Goal: Entertainment & Leisure: Consume media (video, audio)

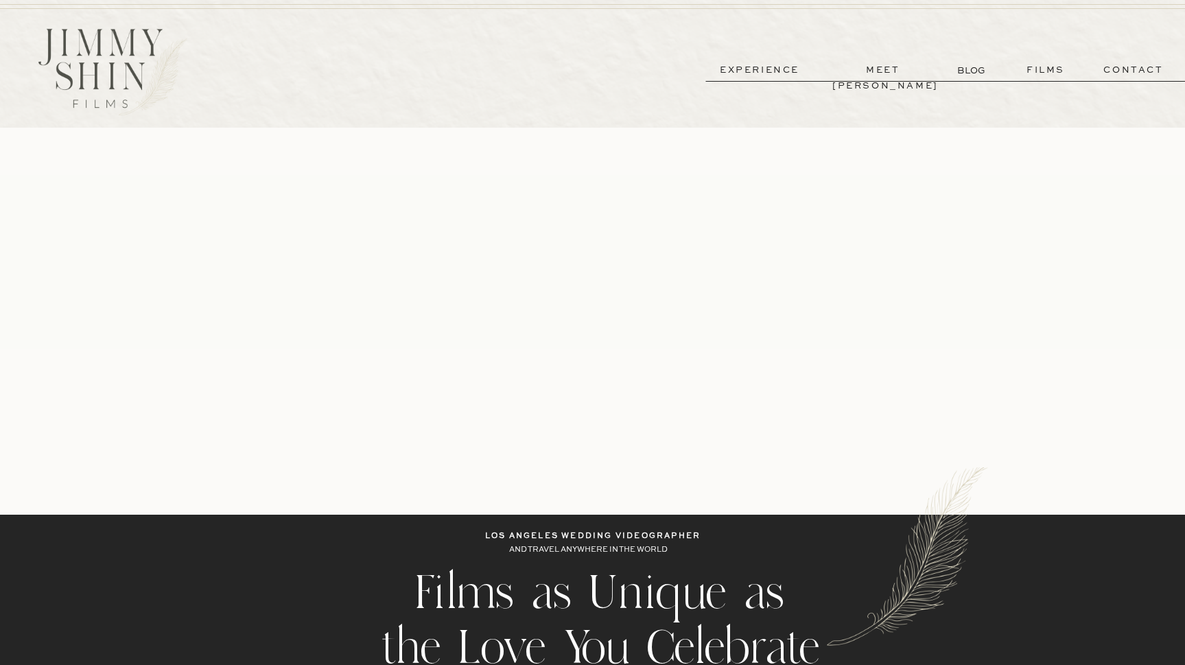
click at [1055, 73] on p "films" at bounding box center [1045, 70] width 67 height 16
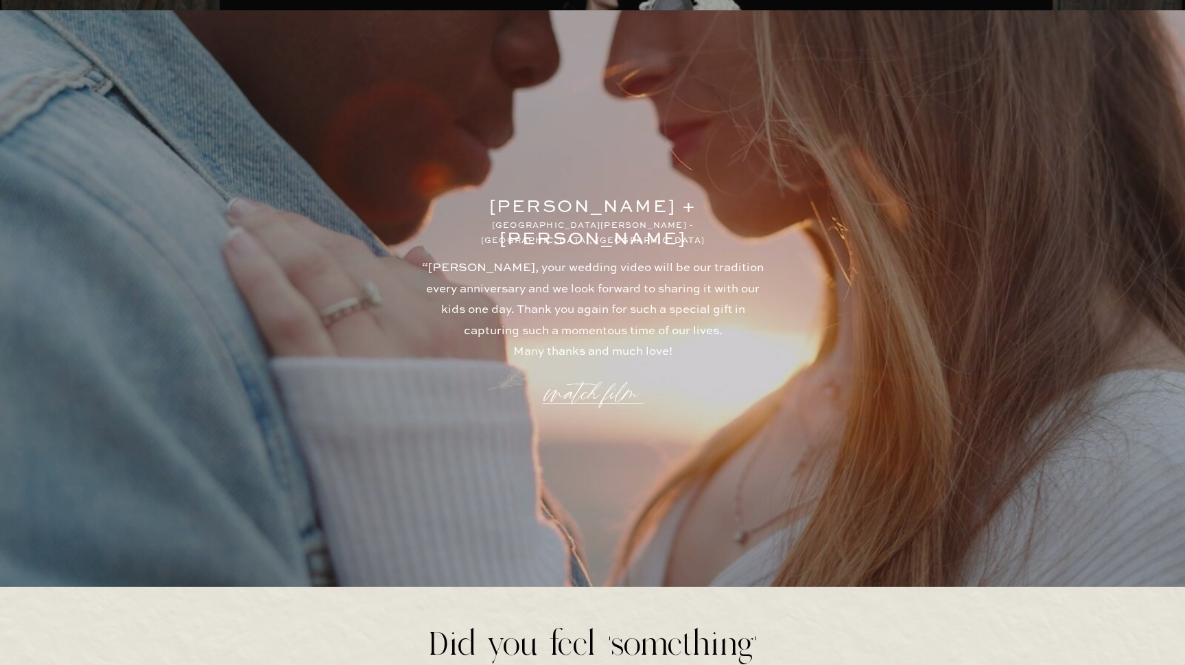
scroll to position [3559, 0]
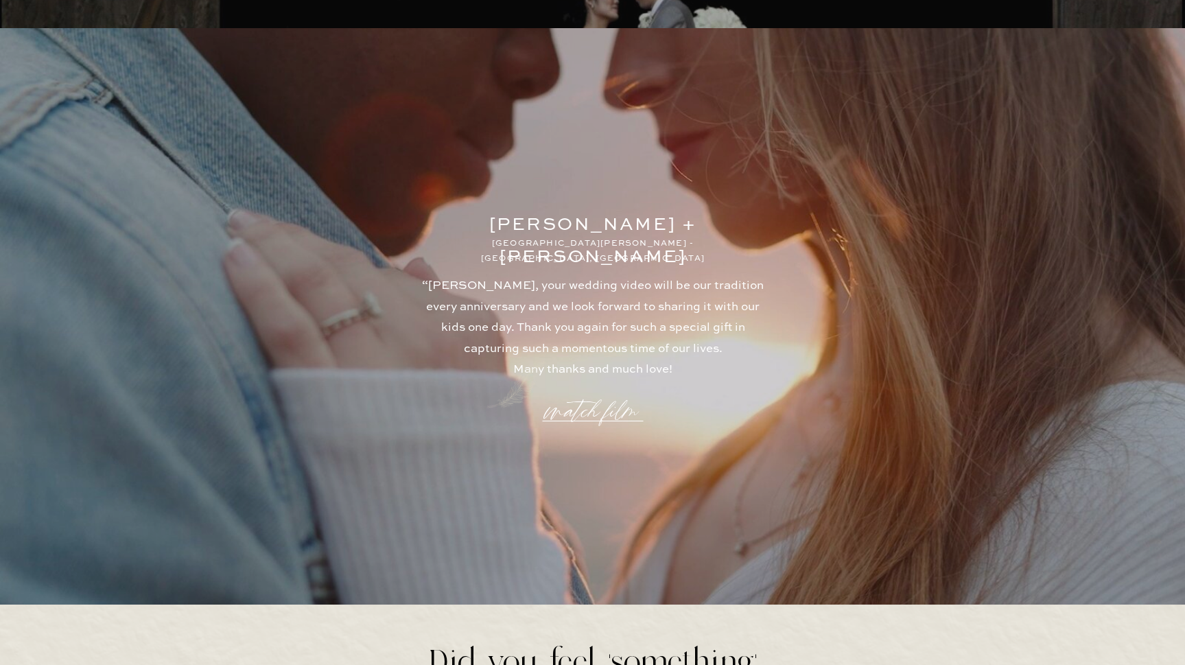
click at [453, 351] on p "“[PERSON_NAME], your wedding video will be our tradition every anniversary and …" at bounding box center [593, 335] width 349 height 119
click at [575, 406] on p "watch film" at bounding box center [593, 403] width 99 height 52
drag, startPoint x: 926, startPoint y: 159, endPoint x: 866, endPoint y: 106, distance: 79.3
click at [925, 159] on icon at bounding box center [921, 158] width 40 height 40
